Goal: Task Accomplishment & Management: Manage account settings

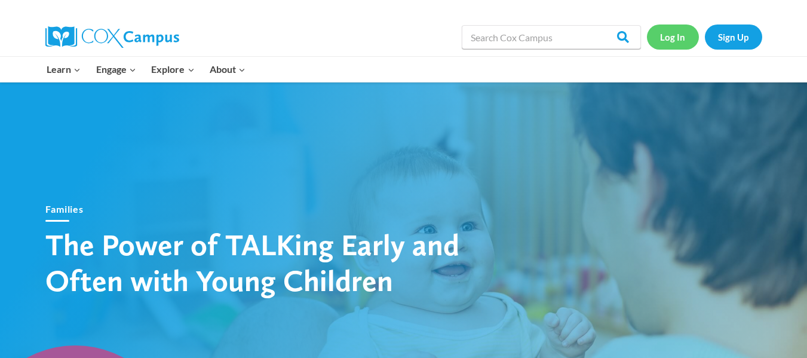
click at [675, 42] on link "Log In" at bounding box center [673, 36] width 52 height 24
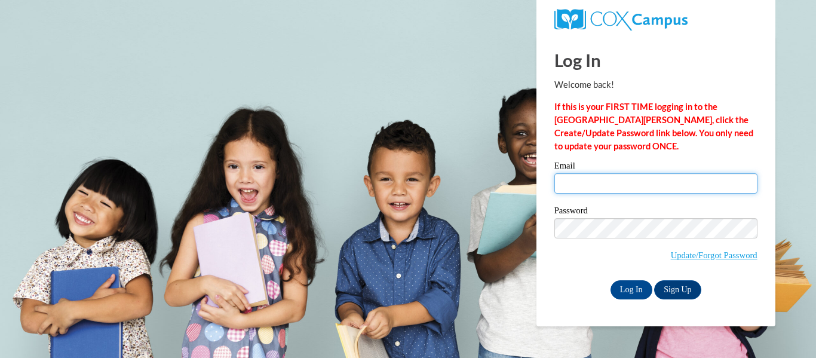
click at [661, 182] on input "Email" at bounding box center [655, 183] width 203 height 20
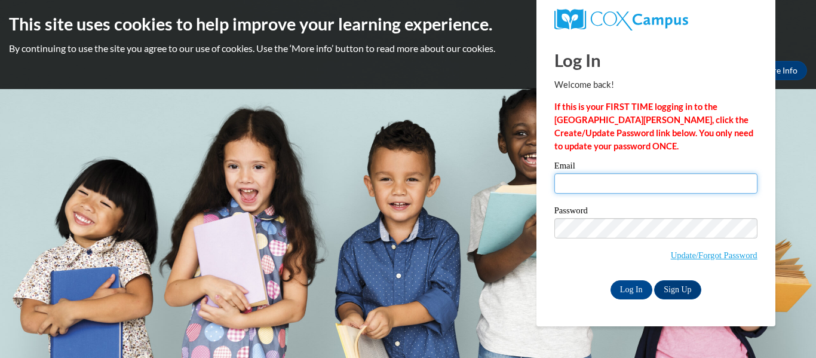
type input "michelle.hetmanski@warrencityschools.org"
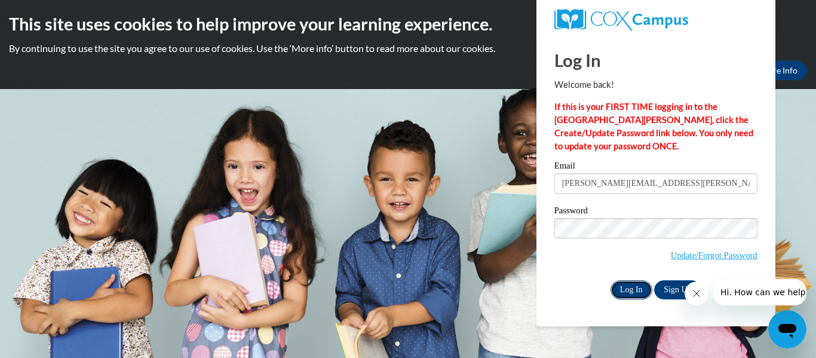
click at [628, 287] on input "Log In" at bounding box center [631, 289] width 42 height 19
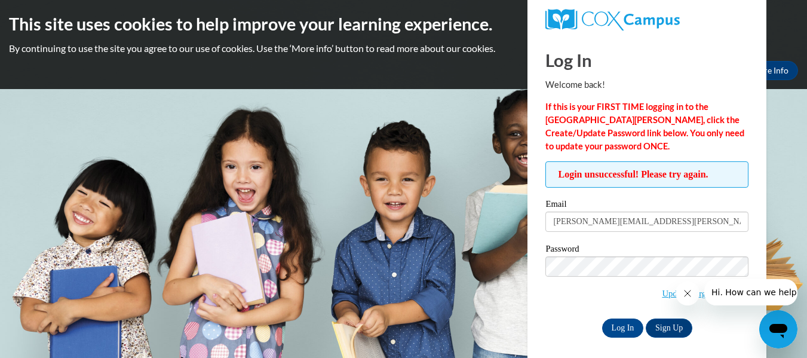
click at [804, 247] on body "This site uses cookies to help improve your learning experience. By continuing …" at bounding box center [403, 179] width 807 height 358
click at [662, 294] on link "Update/Forgot Password" at bounding box center [705, 293] width 87 height 10
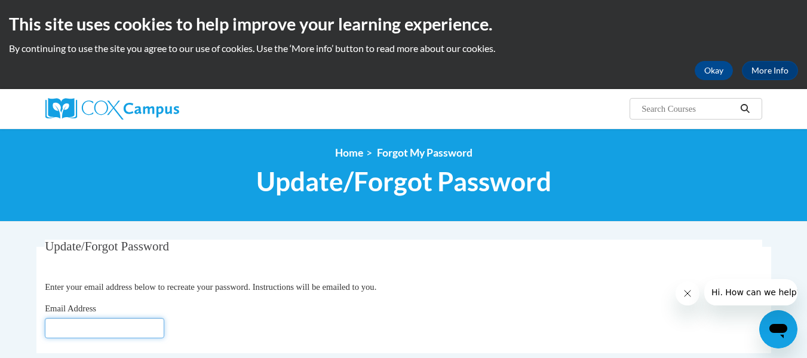
click at [124, 325] on input "Email Address" at bounding box center [104, 328] width 119 height 20
type input "[PERSON_NAME][EMAIL_ADDRESS][PERSON_NAME][DOMAIN_NAME]"
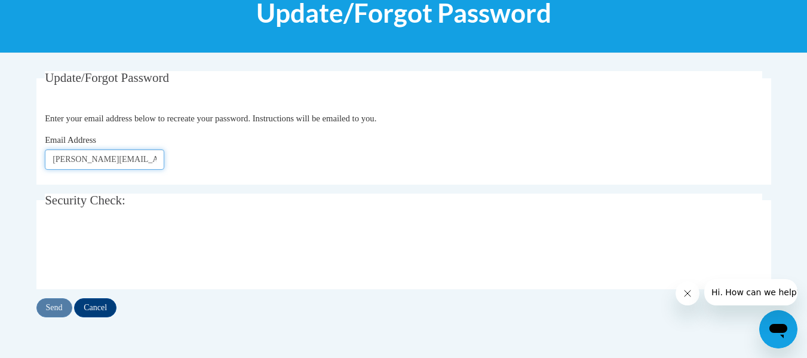
scroll to position [193, 0]
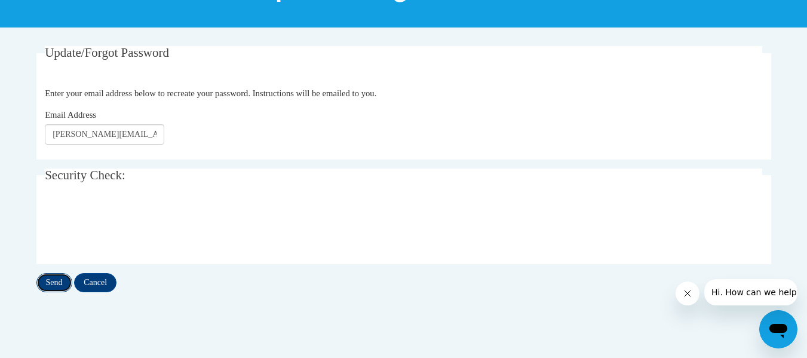
click at [52, 284] on input "Send" at bounding box center [54, 282] width 36 height 19
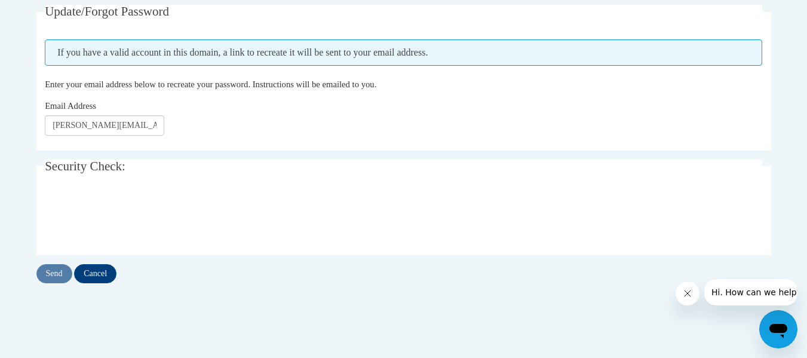
scroll to position [242, 0]
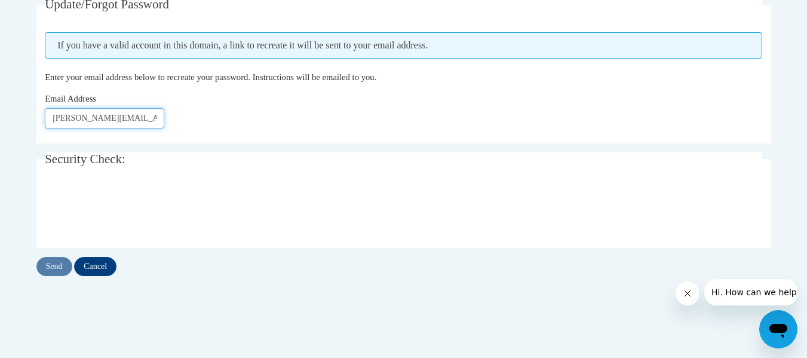
click at [161, 122] on input "michelle.hetmanski@warrencityschools.org" at bounding box center [104, 118] width 119 height 20
drag, startPoint x: 161, startPoint y: 122, endPoint x: 0, endPoint y: 94, distance: 163.6
click at [0, 94] on body "This site uses cookies to help improve your learning experience. By continuing …" at bounding box center [403, 163] width 807 height 810
click at [44, 265] on input "Send" at bounding box center [54, 266] width 36 height 19
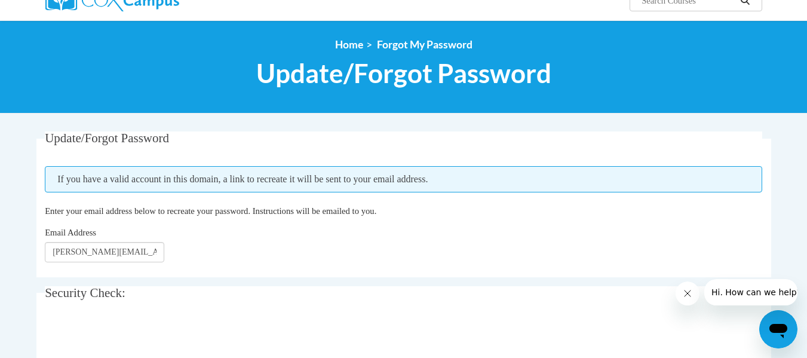
scroll to position [266, 0]
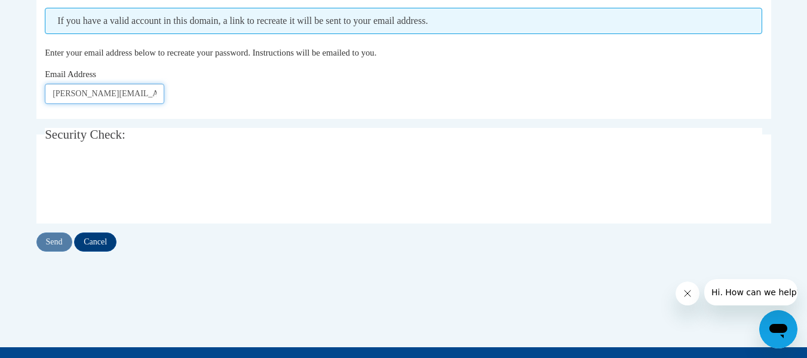
click at [154, 95] on input "michelle.hetmanski@warrencityschools.org" at bounding box center [104, 94] width 119 height 20
drag, startPoint x: 156, startPoint y: 94, endPoint x: 0, endPoint y: 70, distance: 157.7
click at [0, 70] on body "This site uses cookies to help improve your learning experience. By continuing …" at bounding box center [403, 139] width 807 height 810
type input "g"
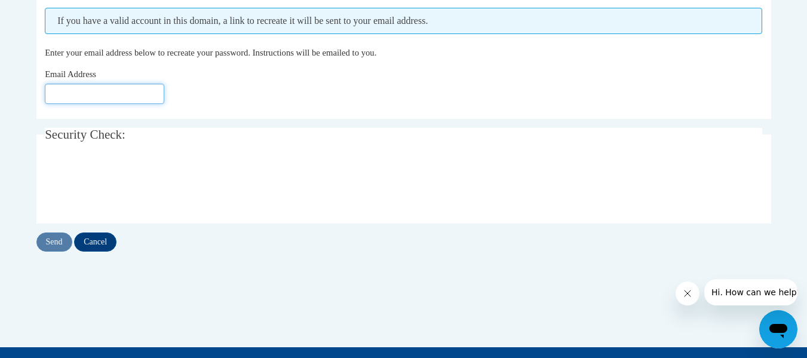
click at [133, 88] on input "Email Address" at bounding box center [104, 94] width 119 height 20
type input "mmgw24@gmail.com"
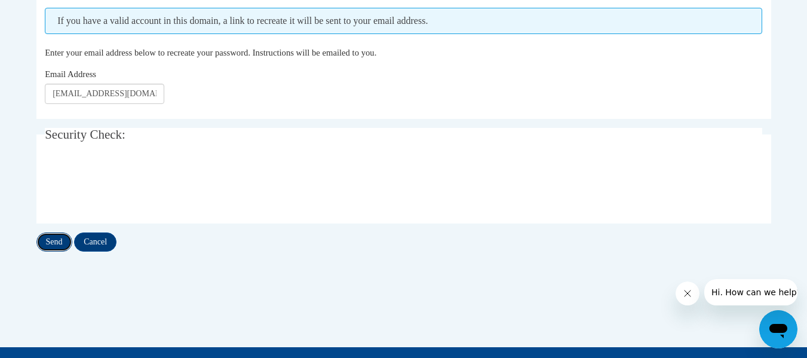
click at [49, 242] on input "Send" at bounding box center [54, 241] width 36 height 19
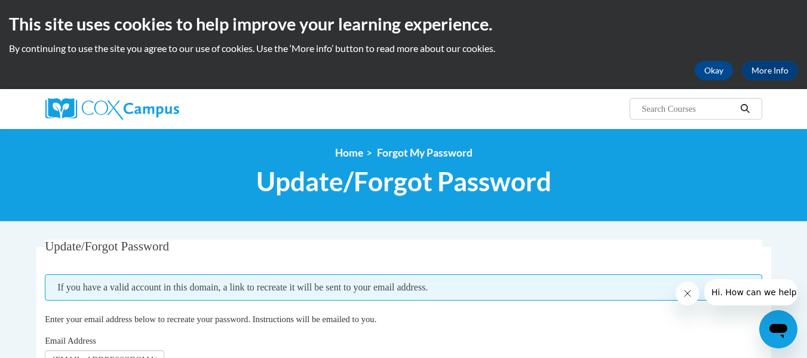
scroll to position [60, 0]
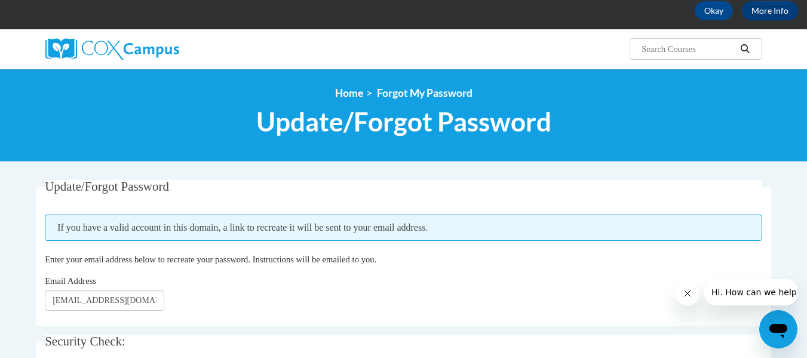
drag, startPoint x: 815, startPoint y: 129, endPoint x: 314, endPoint y: 186, distance: 504.3
click at [314, 186] on legend "Update/Forgot Password" at bounding box center [403, 187] width 717 height 14
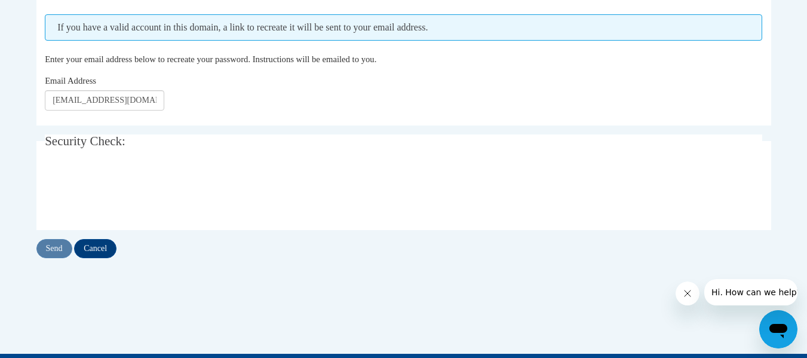
scroll to position [270, 0]
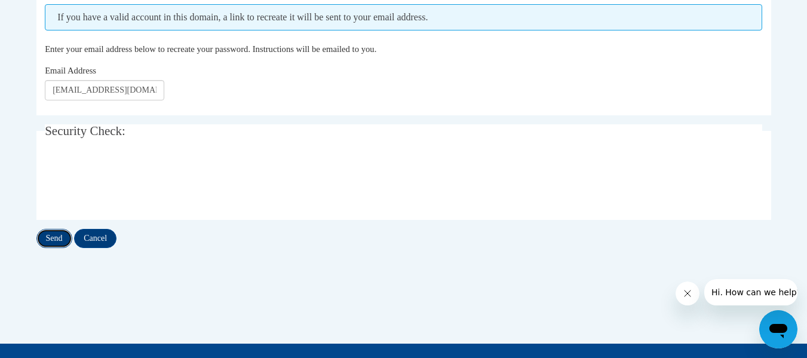
click at [56, 233] on input "Send" at bounding box center [54, 238] width 36 height 19
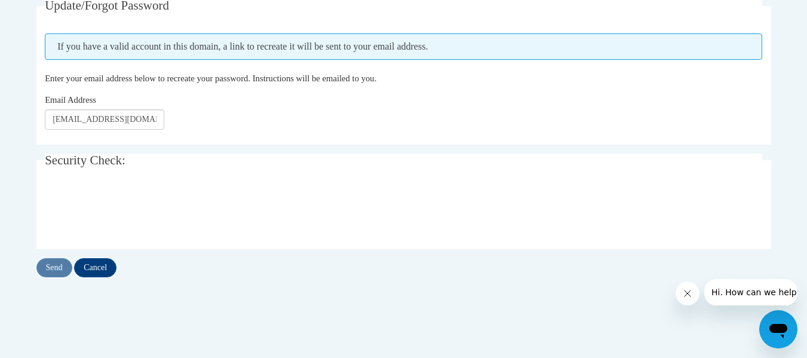
scroll to position [265, 0]
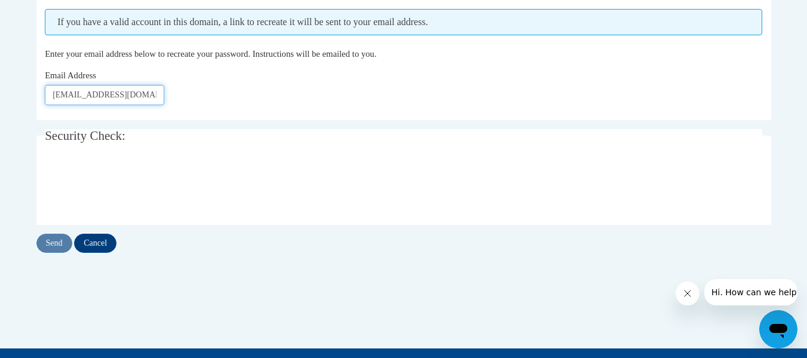
drag, startPoint x: 143, startPoint y: 97, endPoint x: 11, endPoint y: 90, distance: 131.5
click at [11, 90] on body "This site uses cookies to help improve your learning experience. By continuing …" at bounding box center [403, 140] width 807 height 810
type input "m"
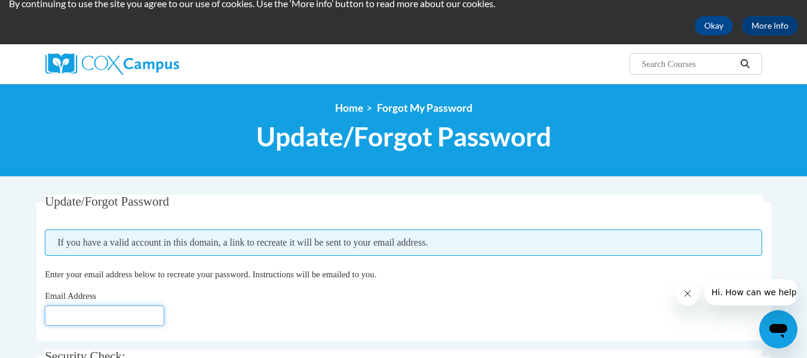
scroll to position [167, 0]
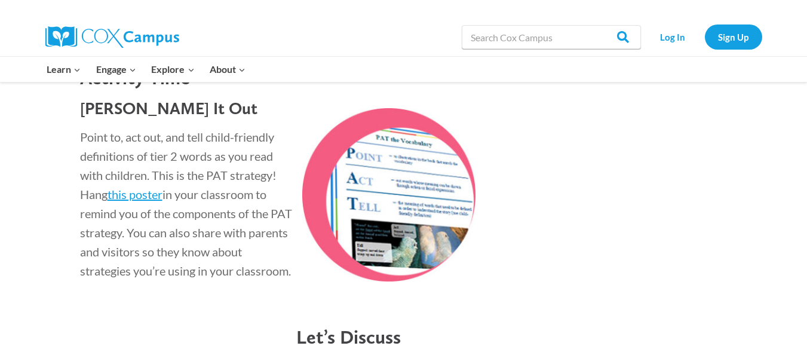
scroll to position [1626, 0]
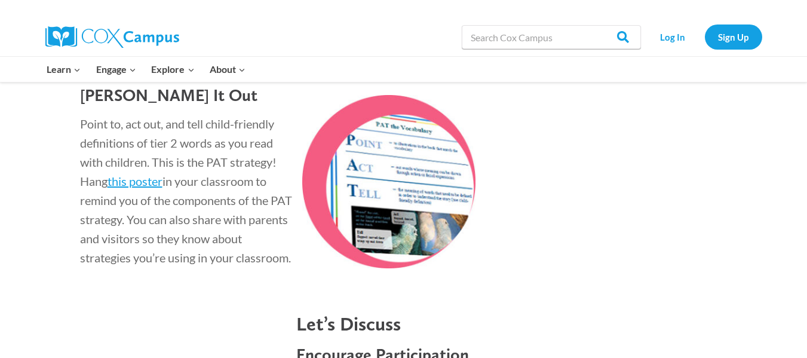
click at [383, 196] on img at bounding box center [385, 181] width 179 height 173
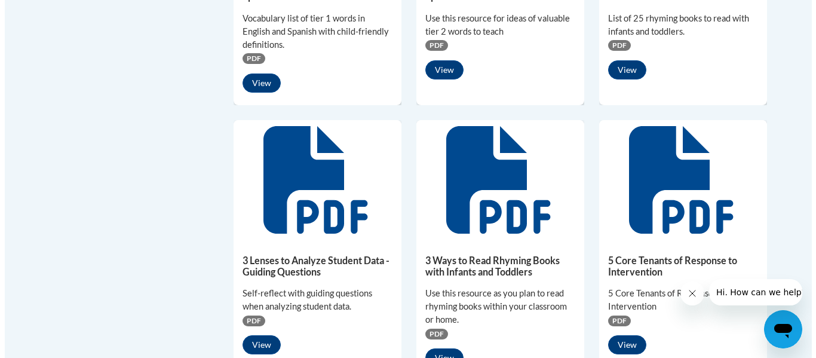
scroll to position [457, 0]
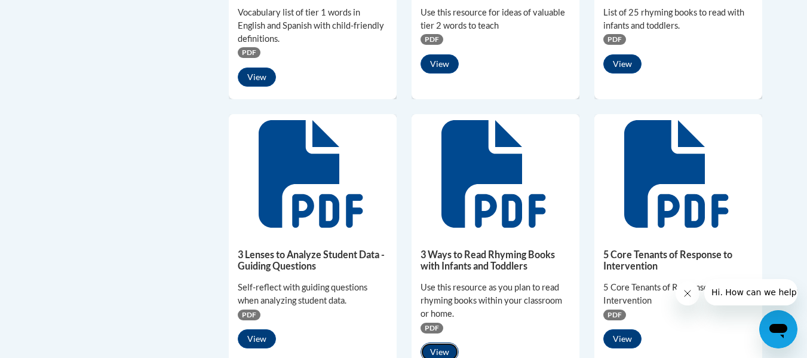
click at [441, 351] on button "View" at bounding box center [439, 351] width 38 height 19
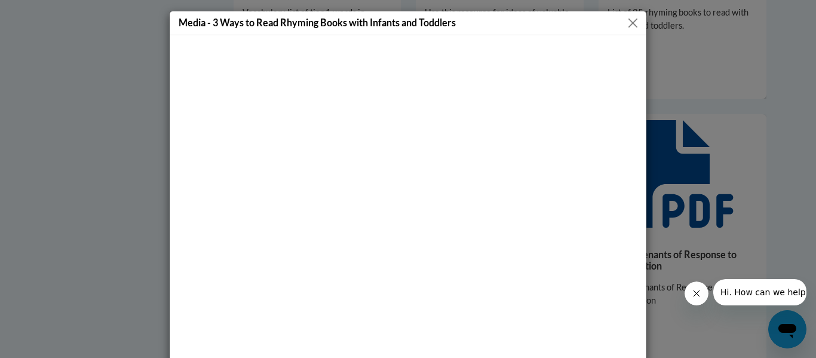
click at [627, 23] on button "Close" at bounding box center [632, 23] width 15 height 15
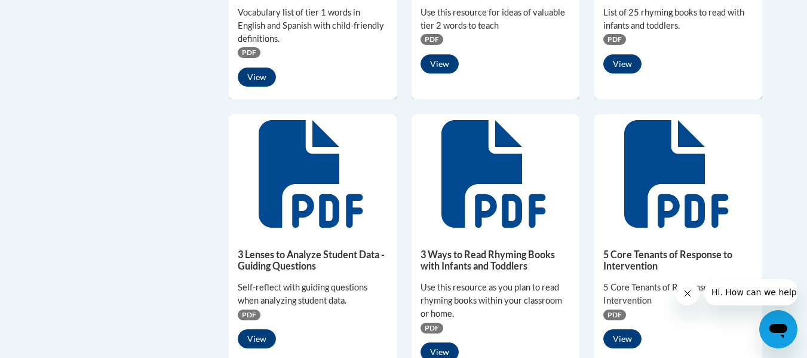
click at [462, 205] on icon at bounding box center [493, 173] width 104 height 107
click at [440, 348] on button "View" at bounding box center [439, 351] width 38 height 19
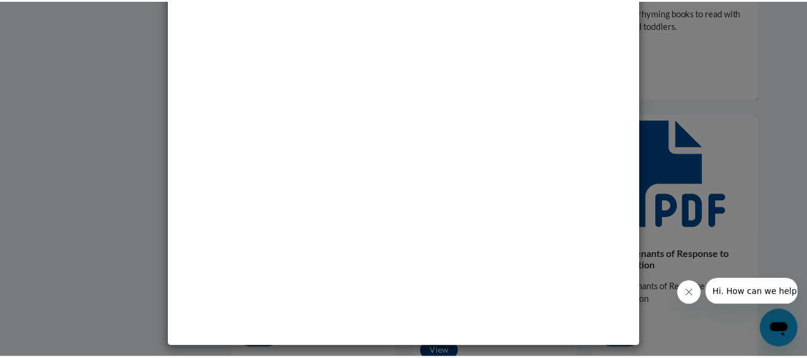
scroll to position [0, 0]
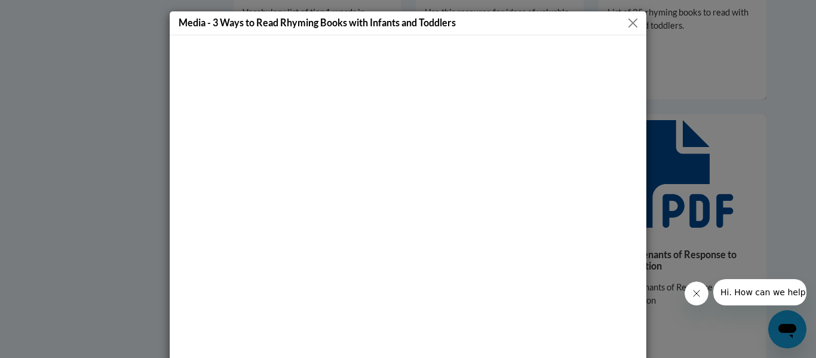
click at [631, 17] on button "Close" at bounding box center [632, 23] width 15 height 15
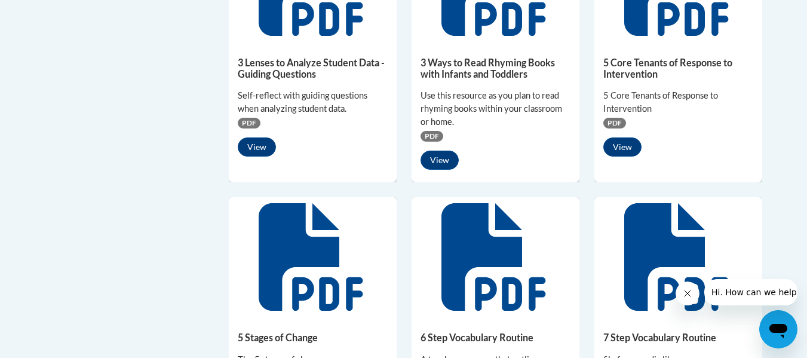
scroll to position [628, 0]
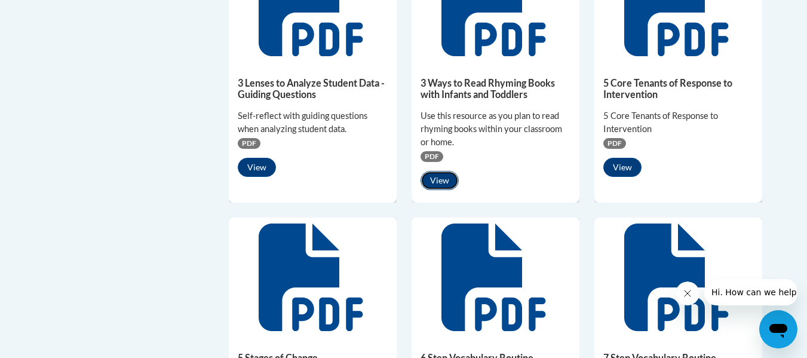
click at [443, 180] on button "View" at bounding box center [439, 180] width 38 height 19
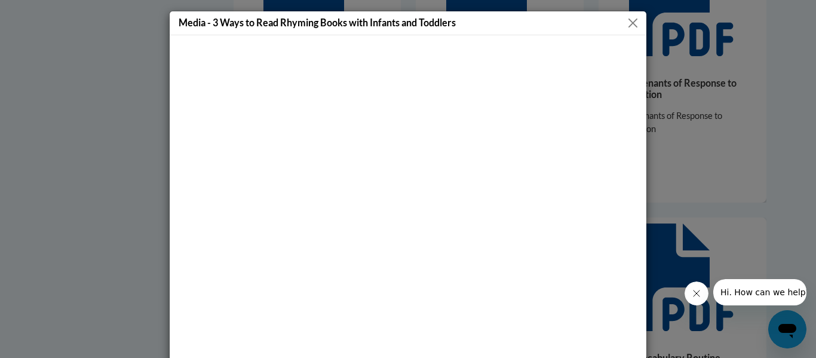
click at [629, 28] on button "Close" at bounding box center [632, 23] width 15 height 15
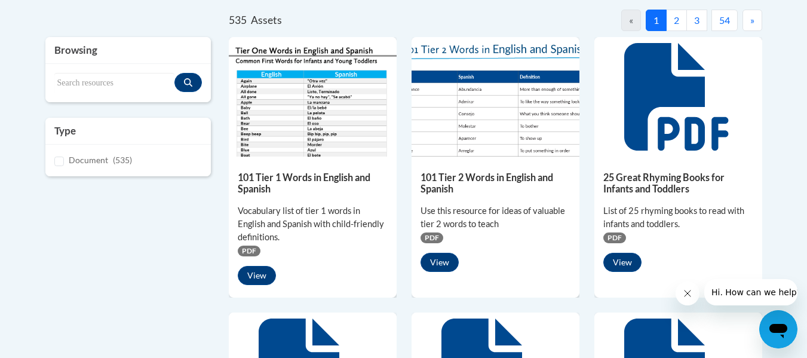
scroll to position [238, 0]
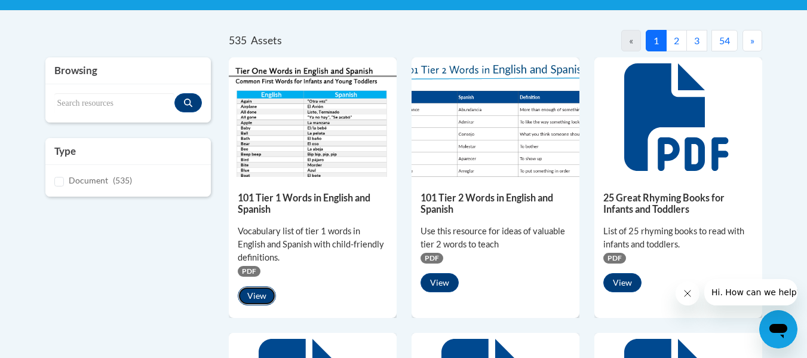
click at [246, 289] on button "View" at bounding box center [257, 295] width 38 height 19
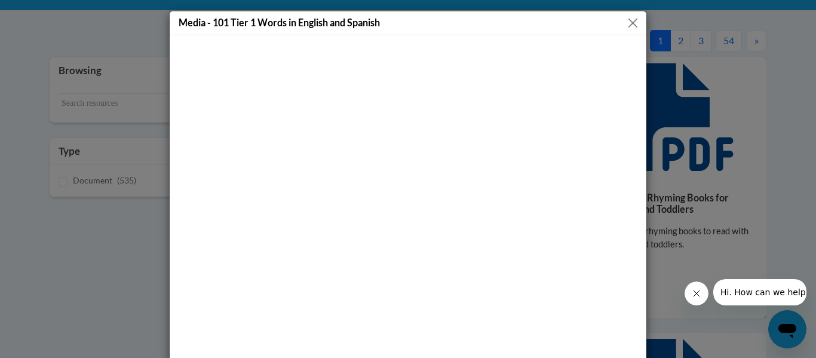
click at [628, 21] on button "Close" at bounding box center [632, 23] width 15 height 15
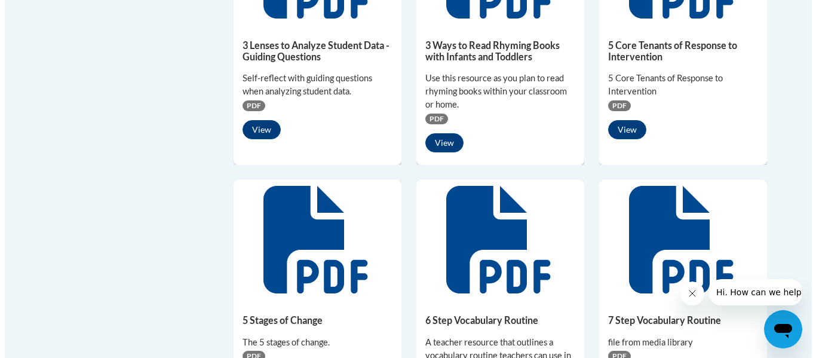
scroll to position [585, 0]
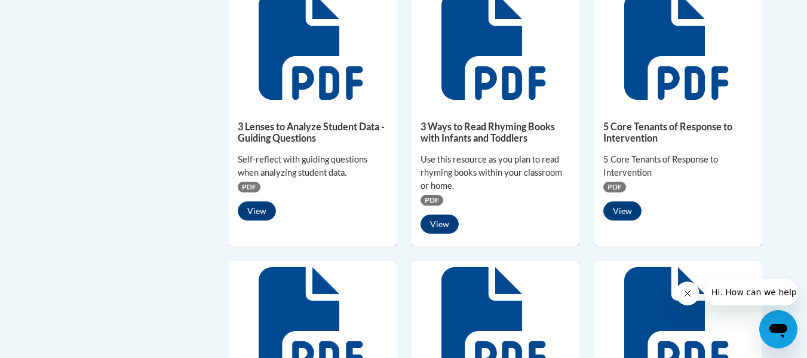
click at [456, 51] on icon at bounding box center [493, 45] width 104 height 107
click at [433, 223] on button "View" at bounding box center [439, 223] width 38 height 19
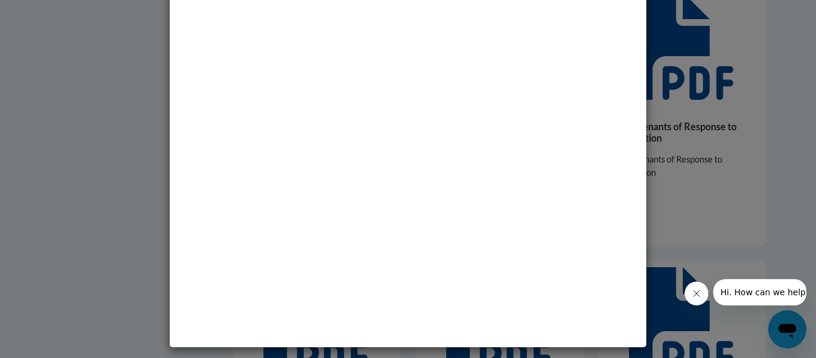
scroll to position [41, 0]
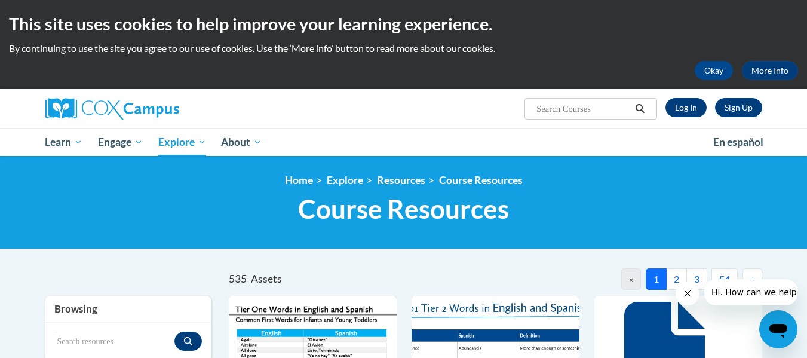
click at [675, 284] on div at bounding box center [736, 292] width 122 height 26
click at [675, 279] on div at bounding box center [736, 292] width 122 height 26
click at [677, 278] on button "2" at bounding box center [676, 278] width 21 height 21
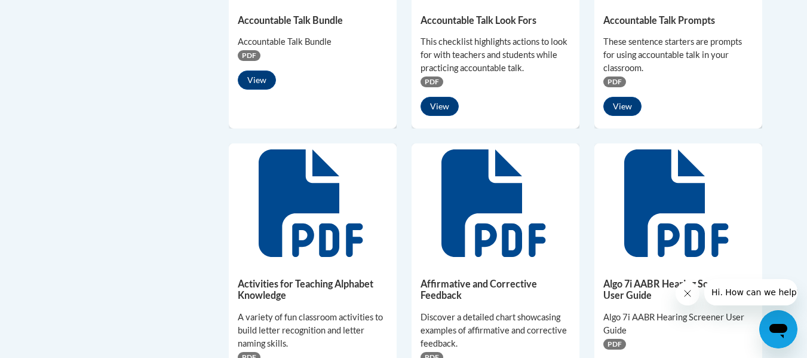
scroll to position [672, 0]
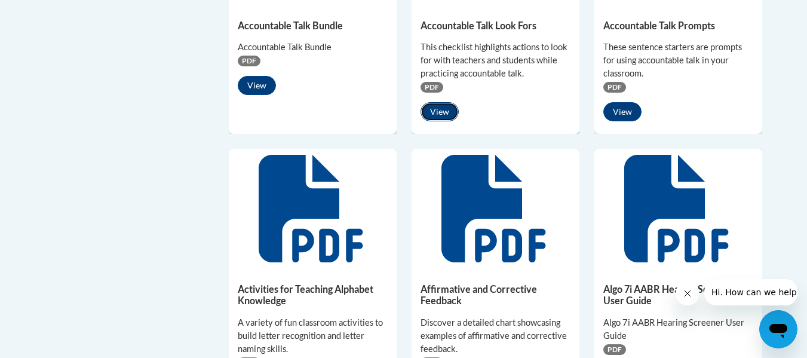
click at [437, 106] on button "View" at bounding box center [439, 111] width 38 height 19
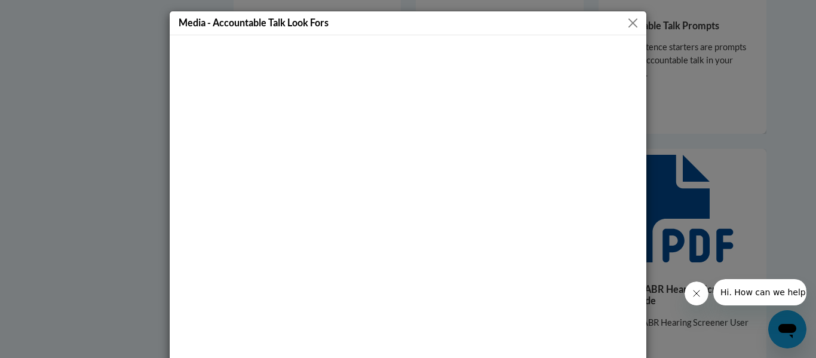
click at [630, 27] on button "Close" at bounding box center [632, 23] width 15 height 15
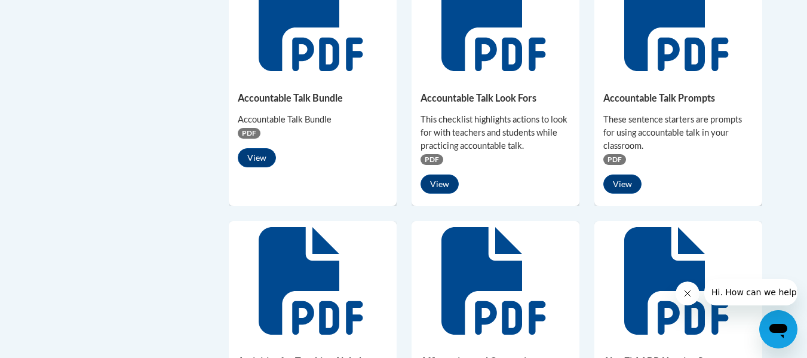
scroll to position [594, 0]
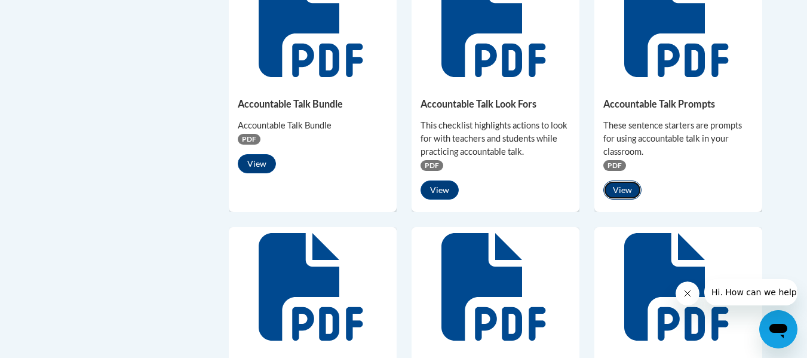
click at [632, 190] on button "View" at bounding box center [622, 189] width 38 height 19
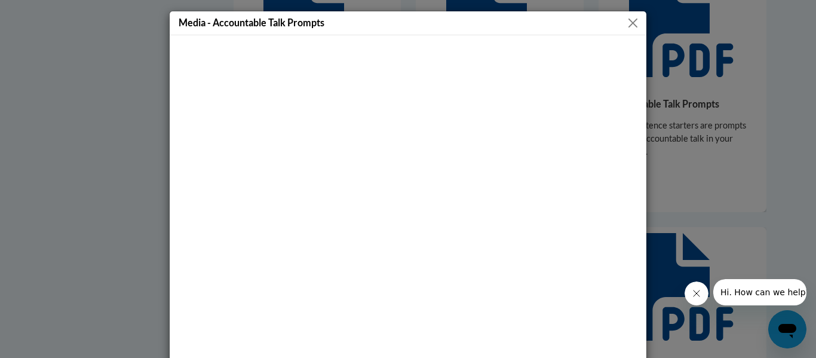
click at [633, 26] on button "Close" at bounding box center [632, 23] width 15 height 15
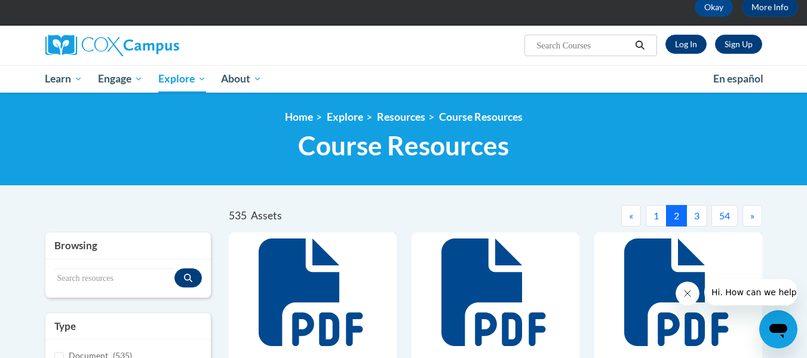
scroll to position [0, 0]
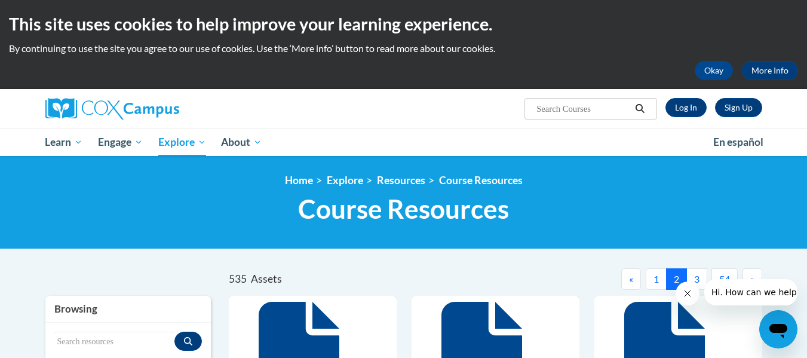
click at [691, 279] on div at bounding box center [736, 292] width 122 height 26
click at [698, 273] on button "3" at bounding box center [696, 278] width 21 height 21
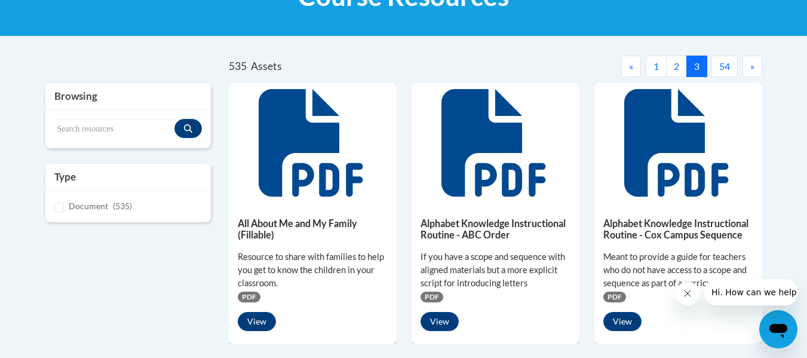
scroll to position [221, 0]
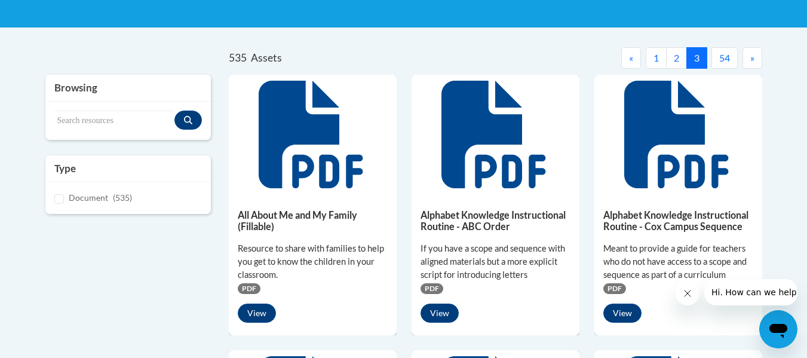
click at [759, 60] on button "»" at bounding box center [752, 57] width 20 height 21
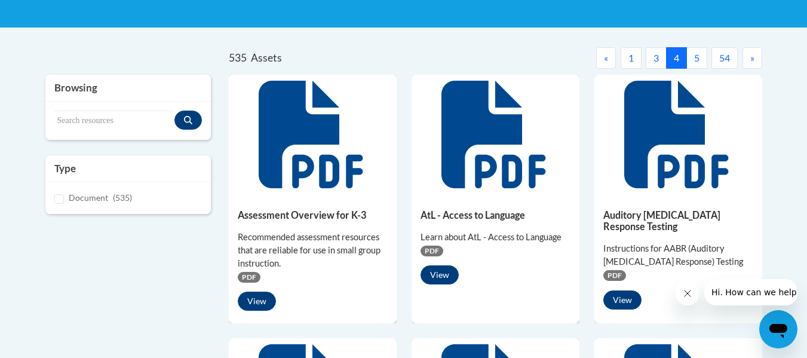
drag, startPoint x: 806, startPoint y: 78, endPoint x: 809, endPoint y: 116, distance: 37.7
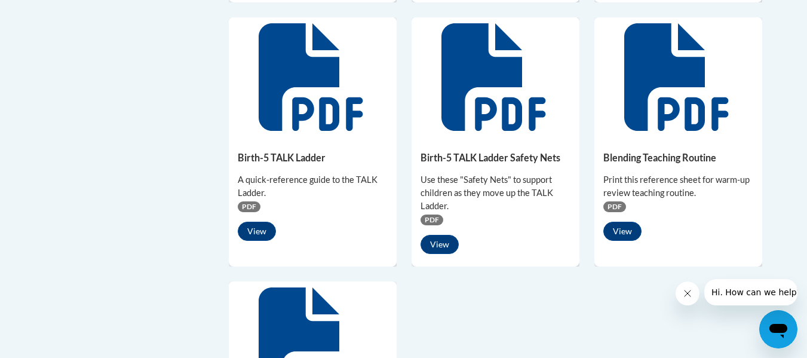
scroll to position [839, 0]
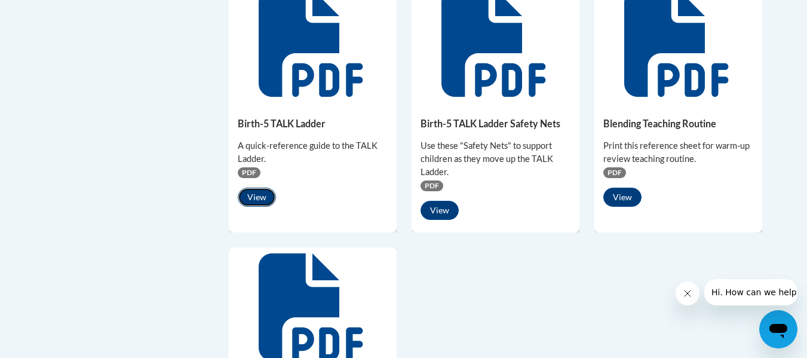
click at [262, 190] on button "View" at bounding box center [257, 197] width 38 height 19
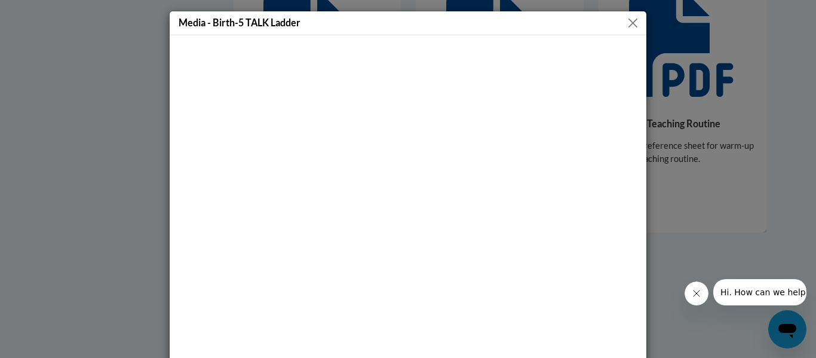
click at [631, 27] on button "Close" at bounding box center [632, 23] width 15 height 15
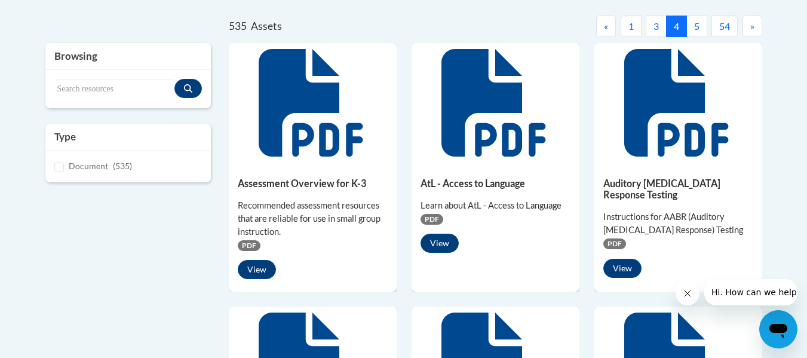
scroll to position [224, 0]
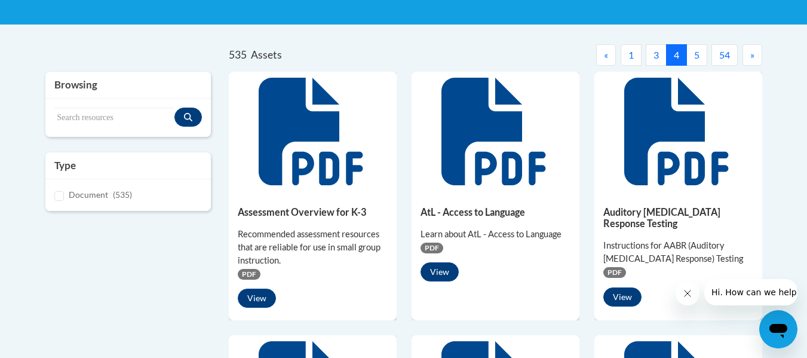
click at [698, 53] on button "5" at bounding box center [696, 54] width 21 height 21
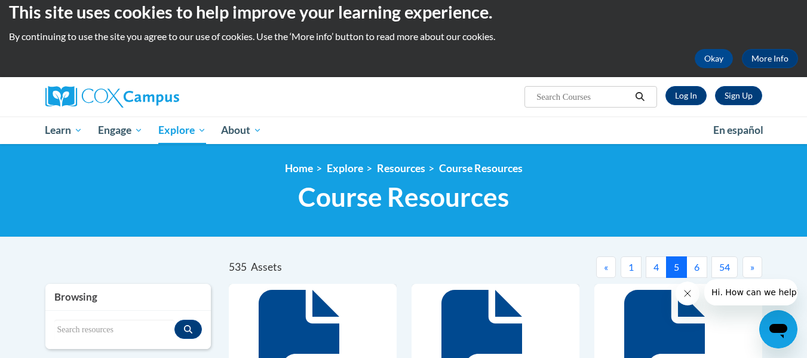
scroll to position [207, 0]
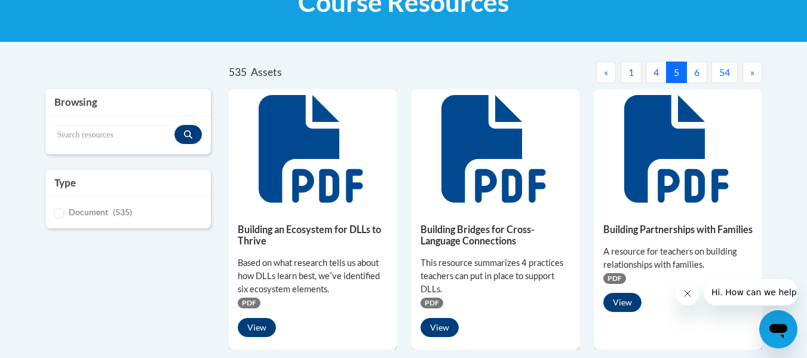
click at [696, 67] on button "6" at bounding box center [696, 72] width 21 height 21
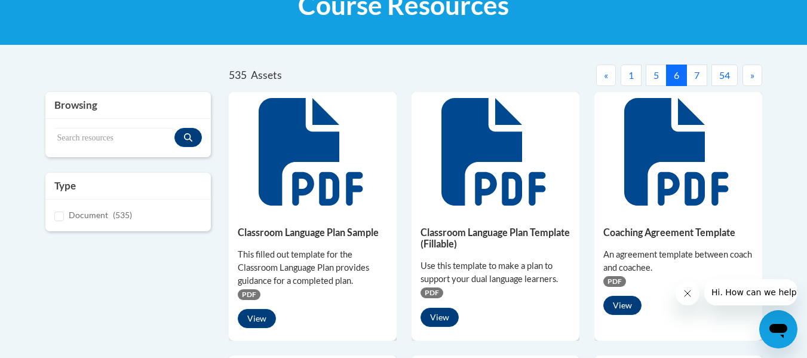
scroll to position [176, 0]
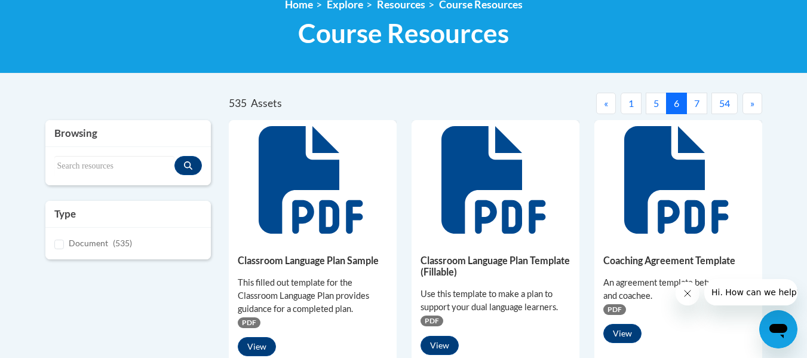
click at [698, 101] on button "7" at bounding box center [696, 103] width 21 height 21
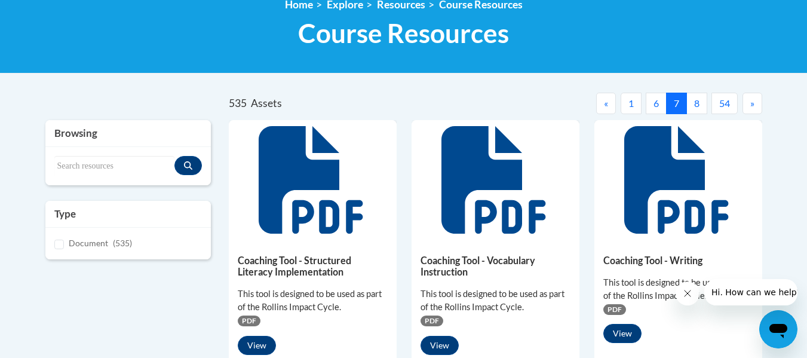
click at [695, 107] on button "8" at bounding box center [696, 103] width 21 height 21
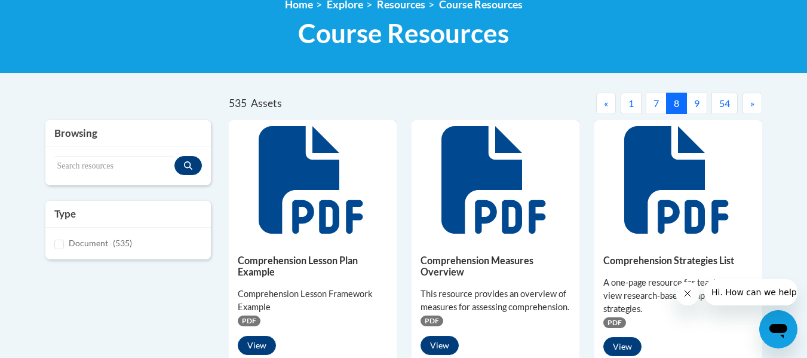
click at [694, 107] on button "9" at bounding box center [696, 103] width 21 height 21
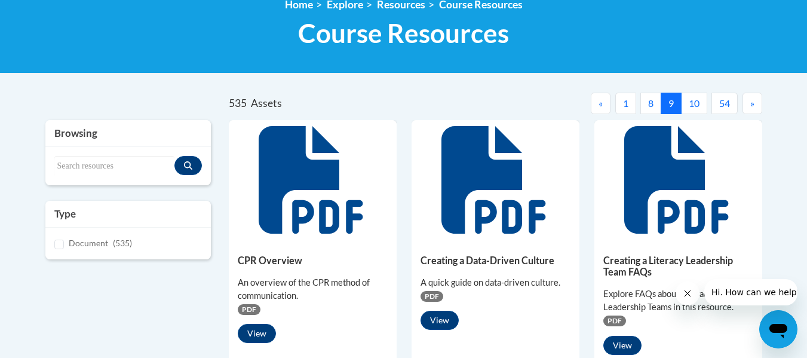
click at [694, 107] on button "10" at bounding box center [694, 103] width 26 height 21
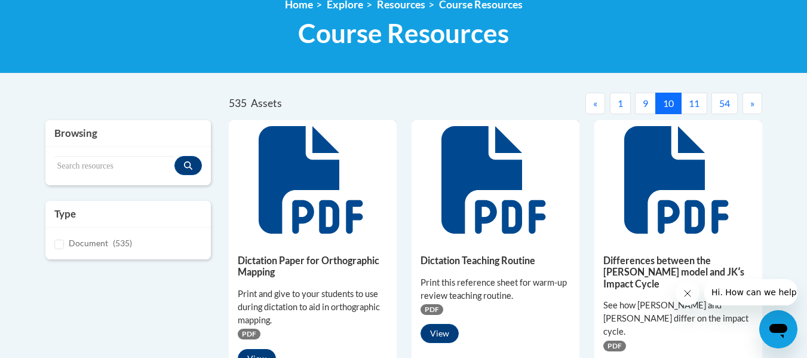
click at [693, 108] on button "11" at bounding box center [694, 103] width 26 height 21
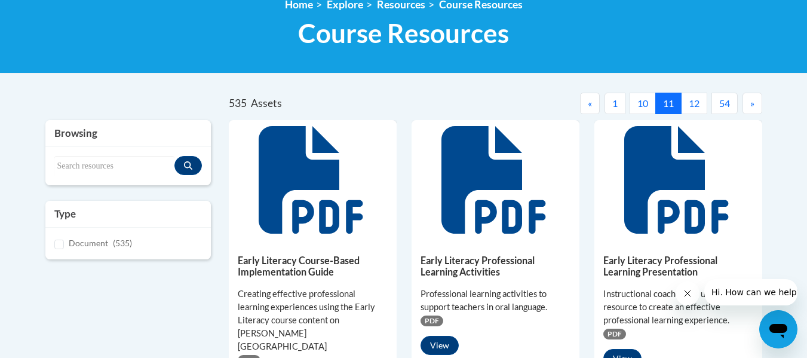
click at [693, 109] on button "12" at bounding box center [694, 103] width 26 height 21
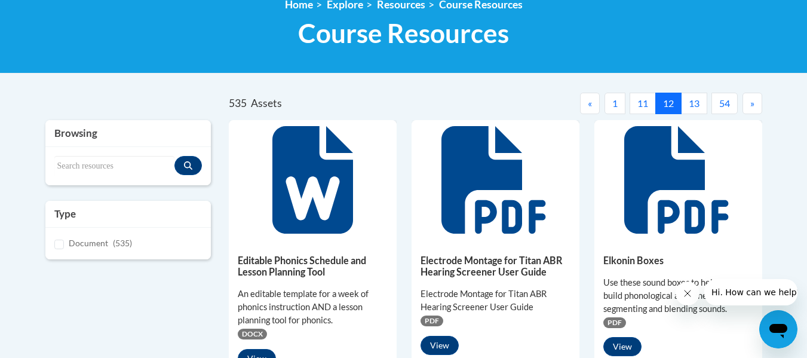
click at [693, 109] on button "13" at bounding box center [694, 103] width 26 height 21
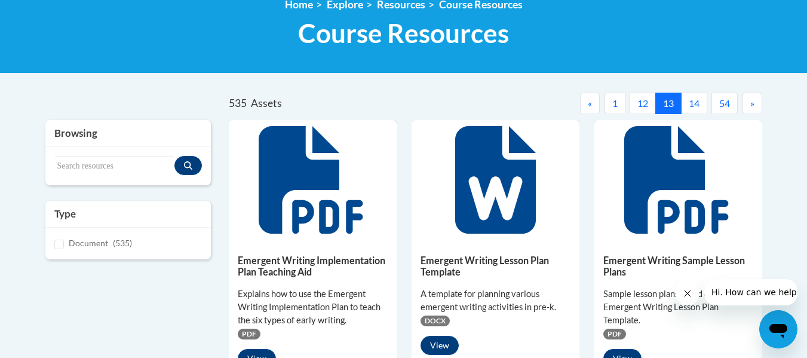
click at [693, 109] on button "14" at bounding box center [694, 103] width 26 height 21
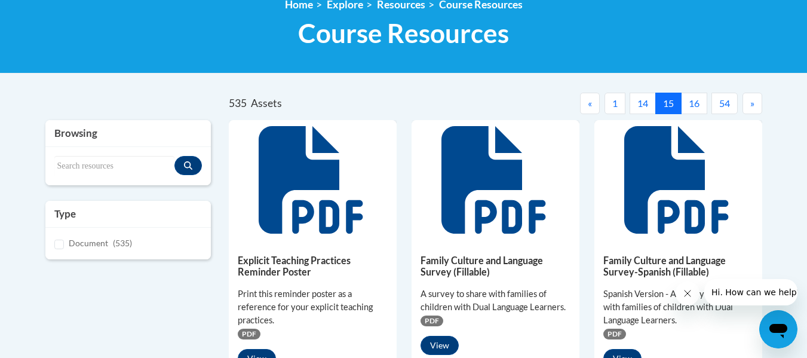
click at [693, 109] on button "16" at bounding box center [694, 103] width 26 height 21
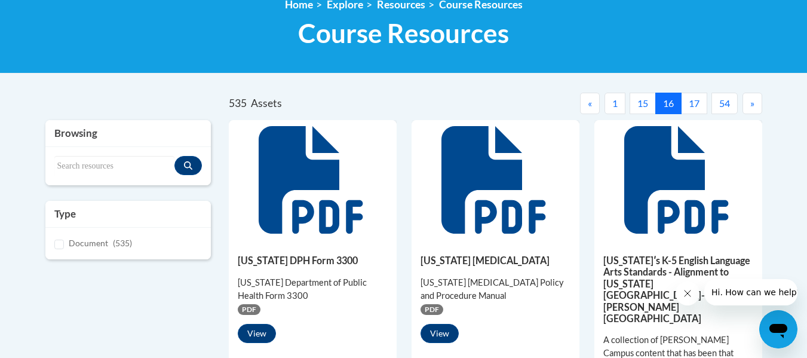
click at [693, 109] on button "17" at bounding box center [694, 103] width 26 height 21
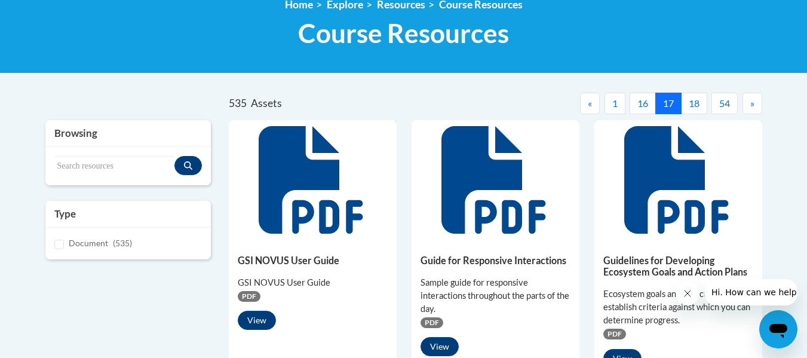
click at [693, 109] on button "18" at bounding box center [694, 103] width 26 height 21
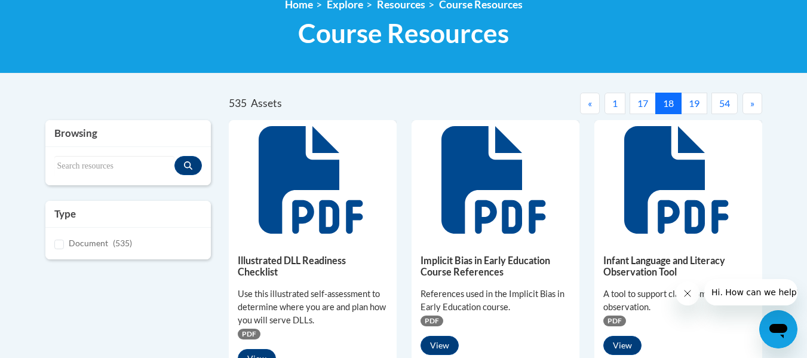
click at [693, 109] on button "19" at bounding box center [694, 103] width 26 height 21
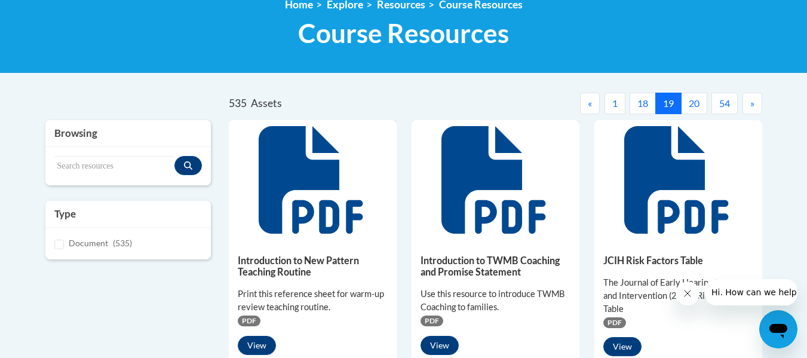
click at [693, 109] on button "20" at bounding box center [694, 103] width 26 height 21
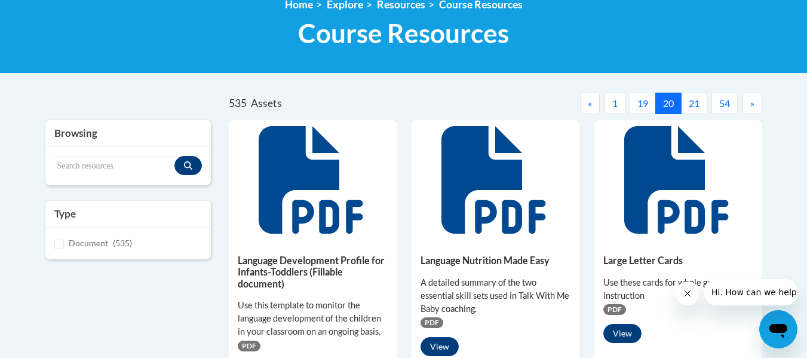
click at [693, 109] on button "21" at bounding box center [694, 103] width 26 height 21
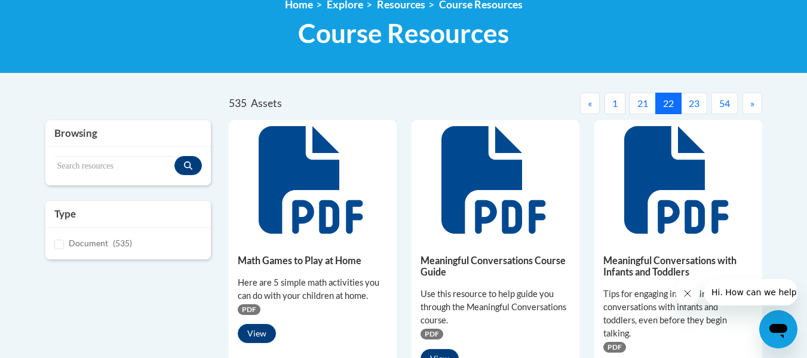
click at [693, 109] on button "23" at bounding box center [694, 103] width 26 height 21
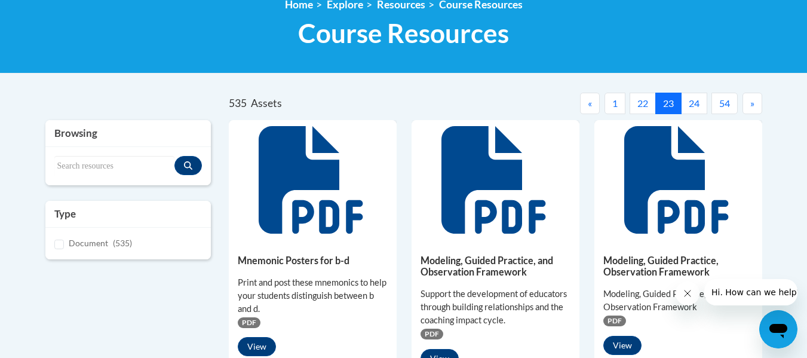
click at [693, 109] on button "24" at bounding box center [694, 103] width 26 height 21
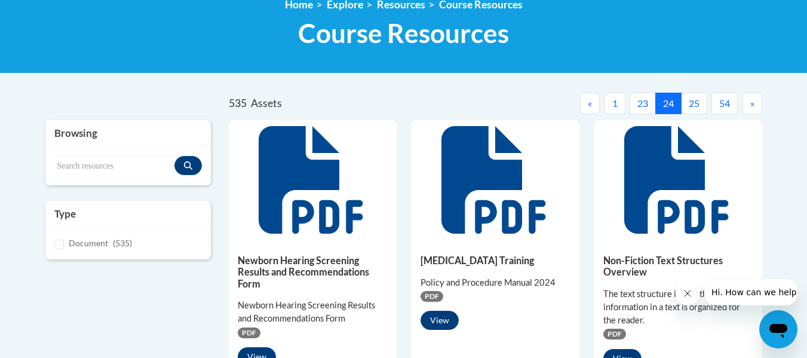
click at [693, 109] on button "25" at bounding box center [694, 103] width 26 height 21
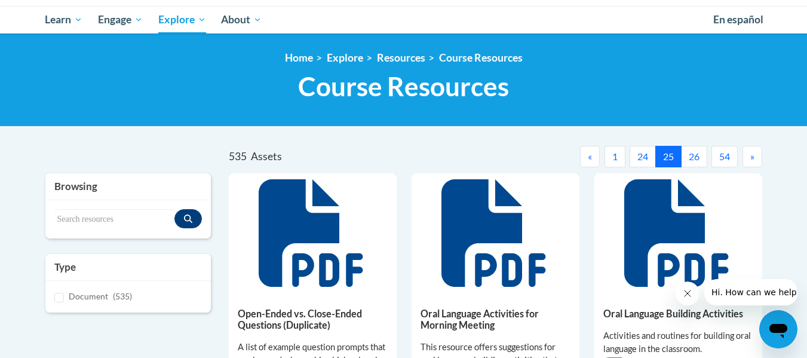
scroll to position [137, 0]
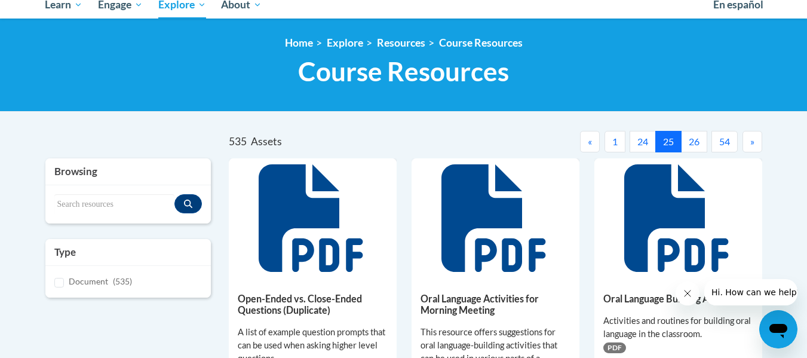
click at [692, 148] on button "26" at bounding box center [694, 141] width 26 height 21
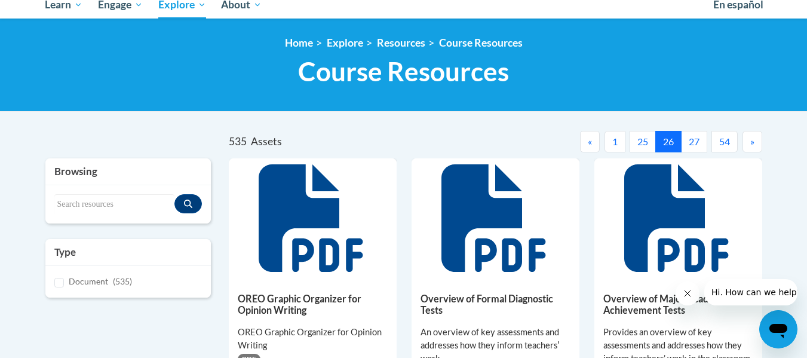
click at [692, 148] on button "27" at bounding box center [694, 141] width 26 height 21
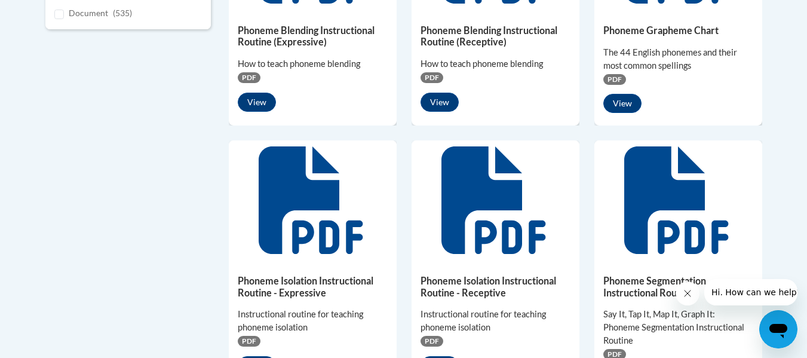
scroll to position [190, 0]
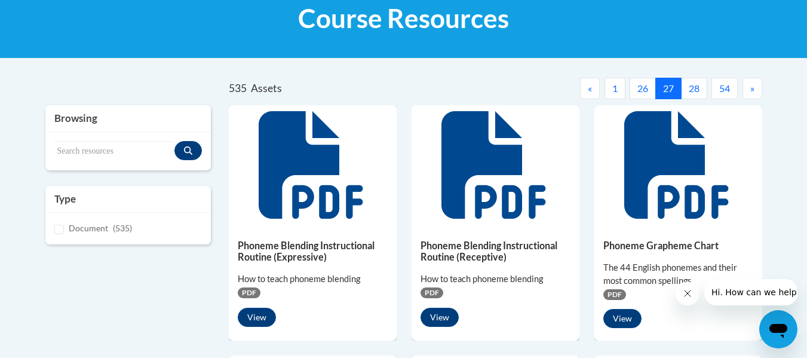
click at [642, 91] on button "26" at bounding box center [642, 88] width 26 height 21
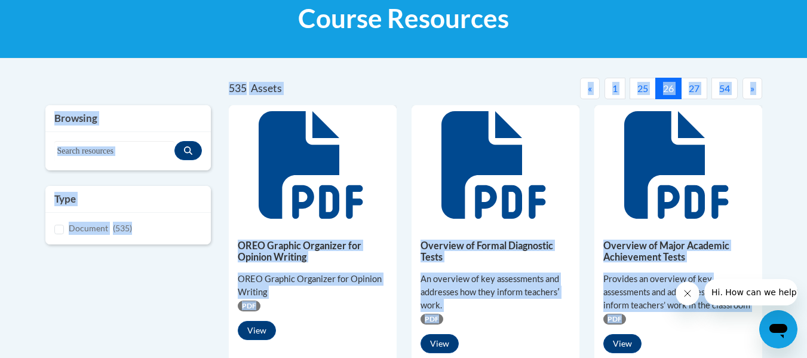
drag, startPoint x: 806, startPoint y: 79, endPoint x: 806, endPoint y: 134, distance: 54.9
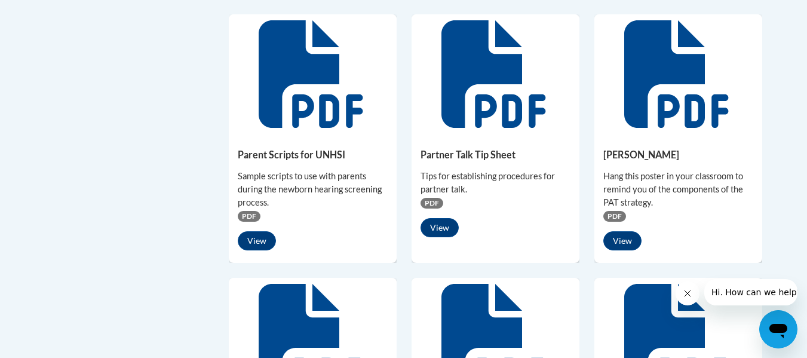
scroll to position [551, 0]
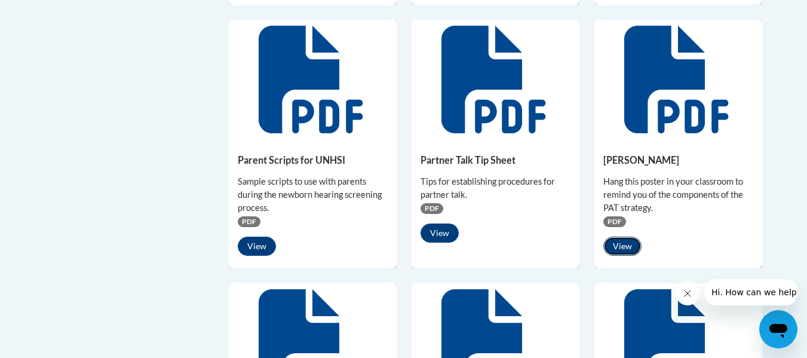
click at [620, 253] on button "View" at bounding box center [622, 245] width 38 height 19
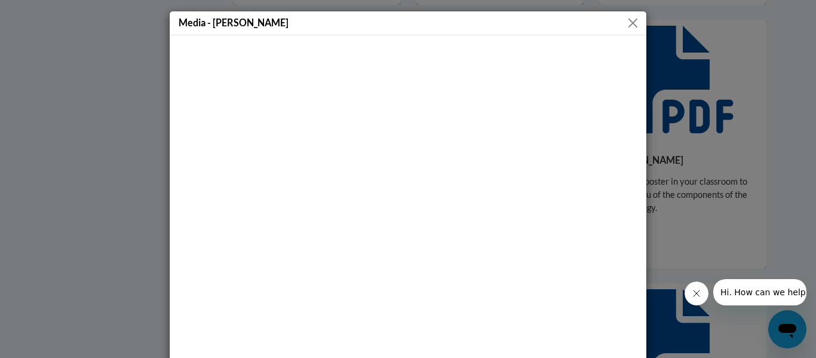
click at [635, 24] on button "Close" at bounding box center [632, 23] width 15 height 15
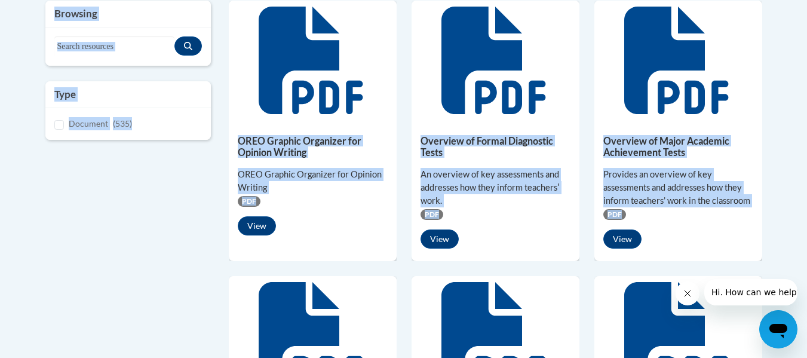
scroll to position [312, 0]
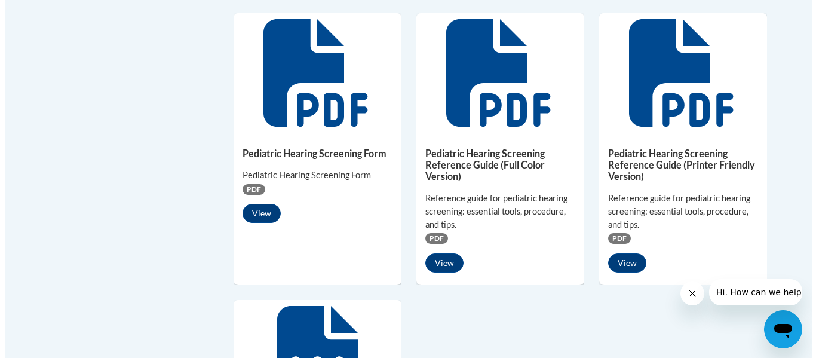
scroll to position [195, 0]
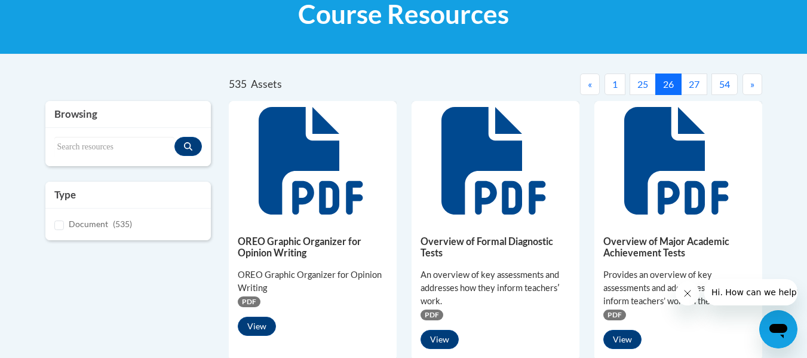
click at [690, 85] on button "27" at bounding box center [694, 83] width 26 height 21
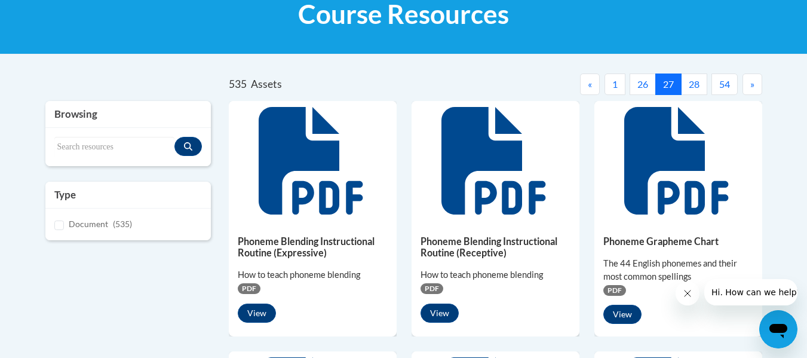
click at [690, 85] on button "28" at bounding box center [694, 83] width 26 height 21
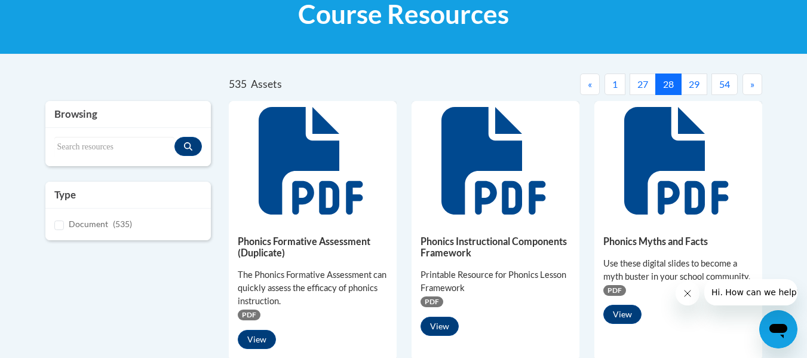
click at [690, 85] on button "29" at bounding box center [694, 83] width 26 height 21
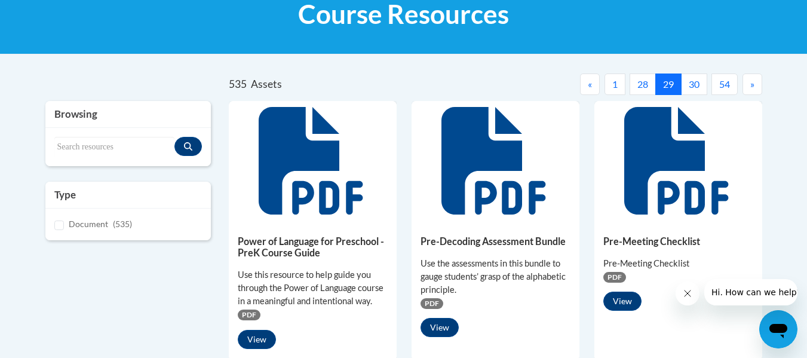
click at [690, 85] on button "30" at bounding box center [694, 83] width 26 height 21
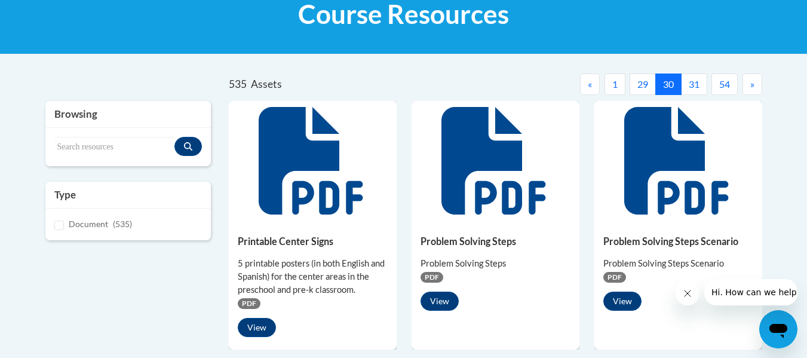
click at [690, 85] on button "31" at bounding box center [694, 83] width 26 height 21
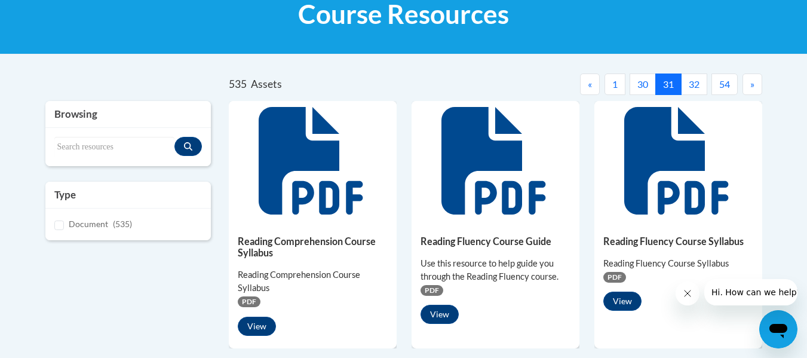
click at [690, 85] on button "32" at bounding box center [694, 83] width 26 height 21
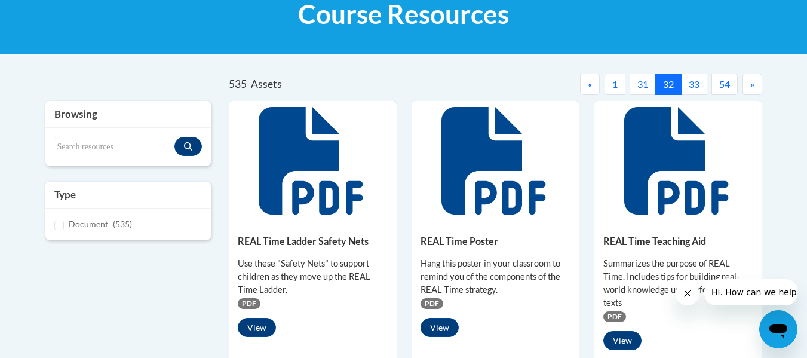
click at [690, 85] on button "33" at bounding box center [694, 83] width 26 height 21
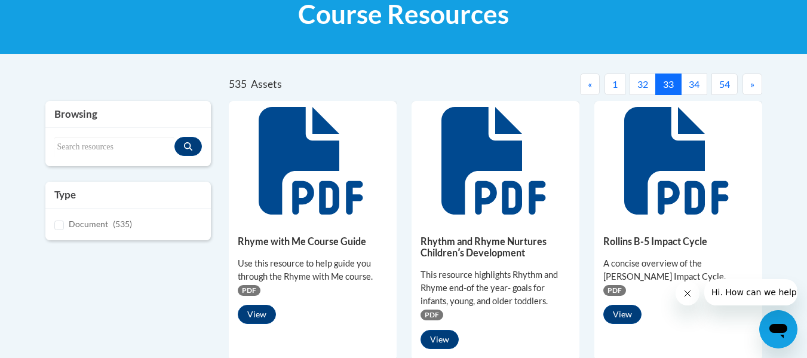
click at [690, 85] on button "34" at bounding box center [694, 83] width 26 height 21
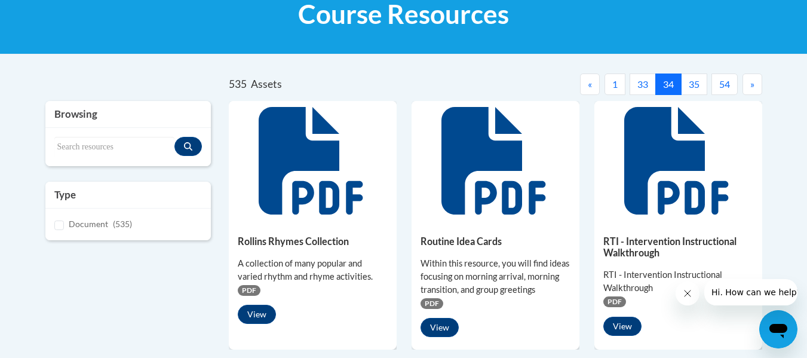
click at [690, 85] on button "35" at bounding box center [694, 83] width 26 height 21
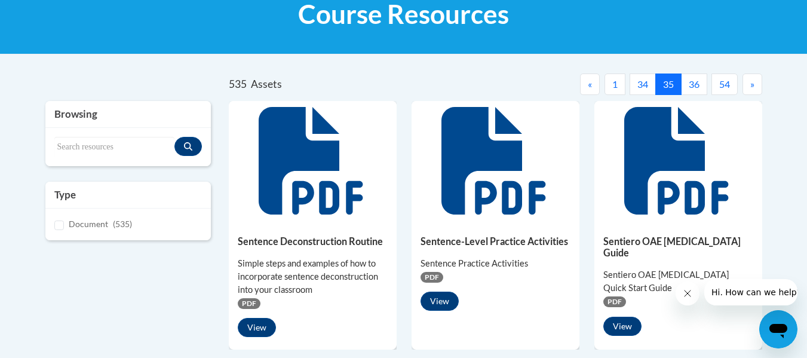
click at [690, 85] on button "36" at bounding box center [694, 83] width 26 height 21
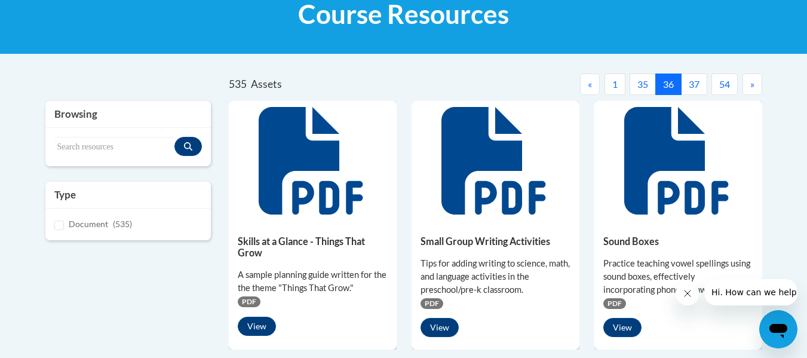
click at [690, 85] on button "37" at bounding box center [694, 83] width 26 height 21
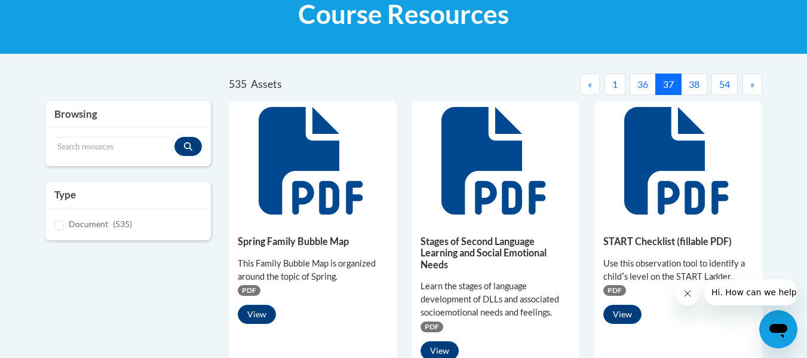
click at [690, 85] on button "38" at bounding box center [694, 83] width 26 height 21
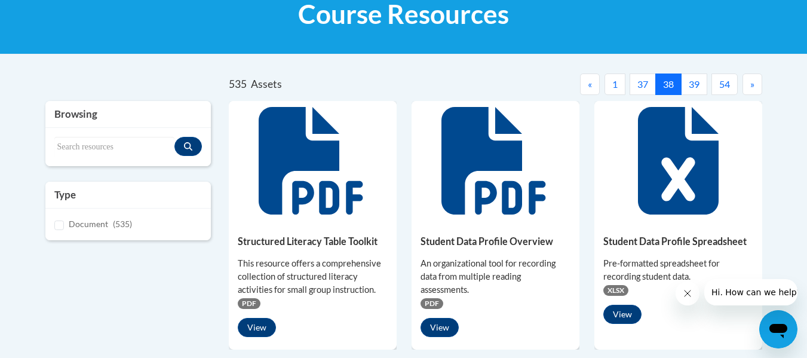
click at [690, 85] on button "39" at bounding box center [694, 83] width 26 height 21
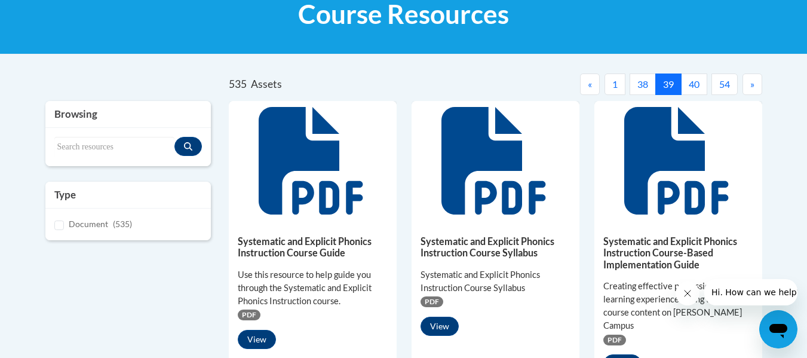
click at [690, 85] on button "40" at bounding box center [694, 83] width 26 height 21
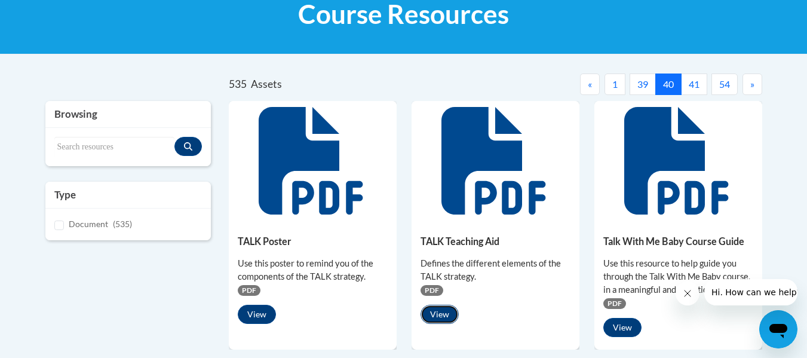
click at [440, 319] on button "View" at bounding box center [439, 314] width 38 height 19
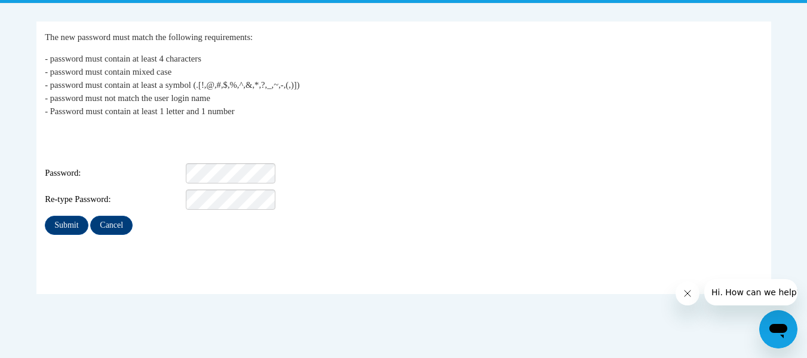
scroll to position [231, 0]
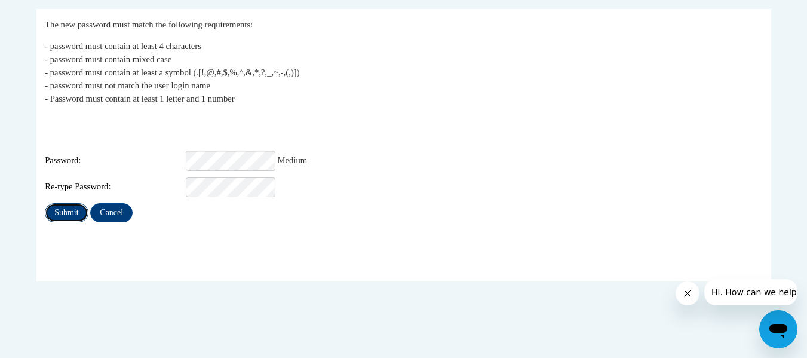
click at [54, 203] on input "Submit" at bounding box center [66, 212] width 43 height 19
